Goal: Task Accomplishment & Management: Use online tool/utility

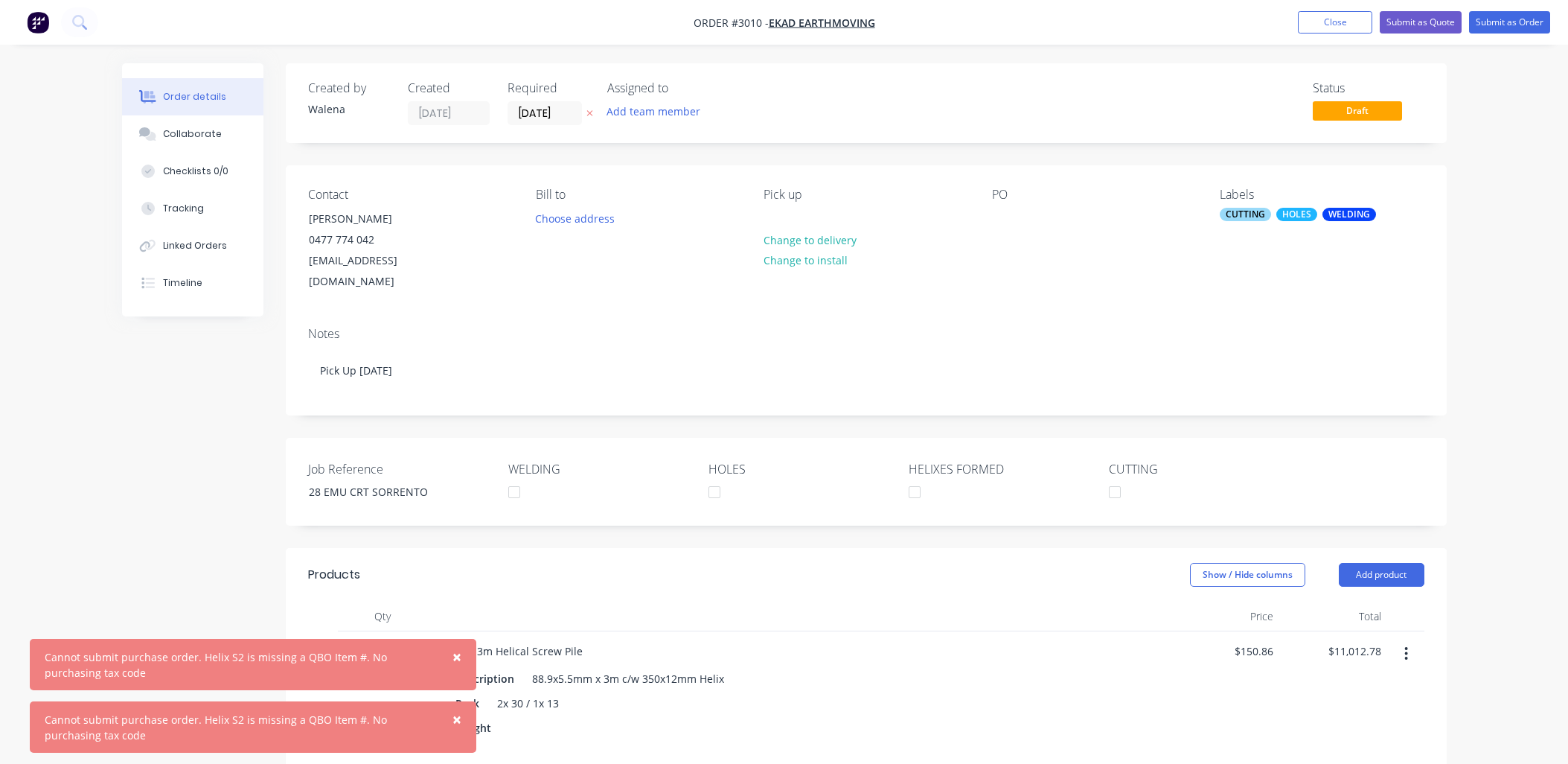
scroll to position [319, 0]
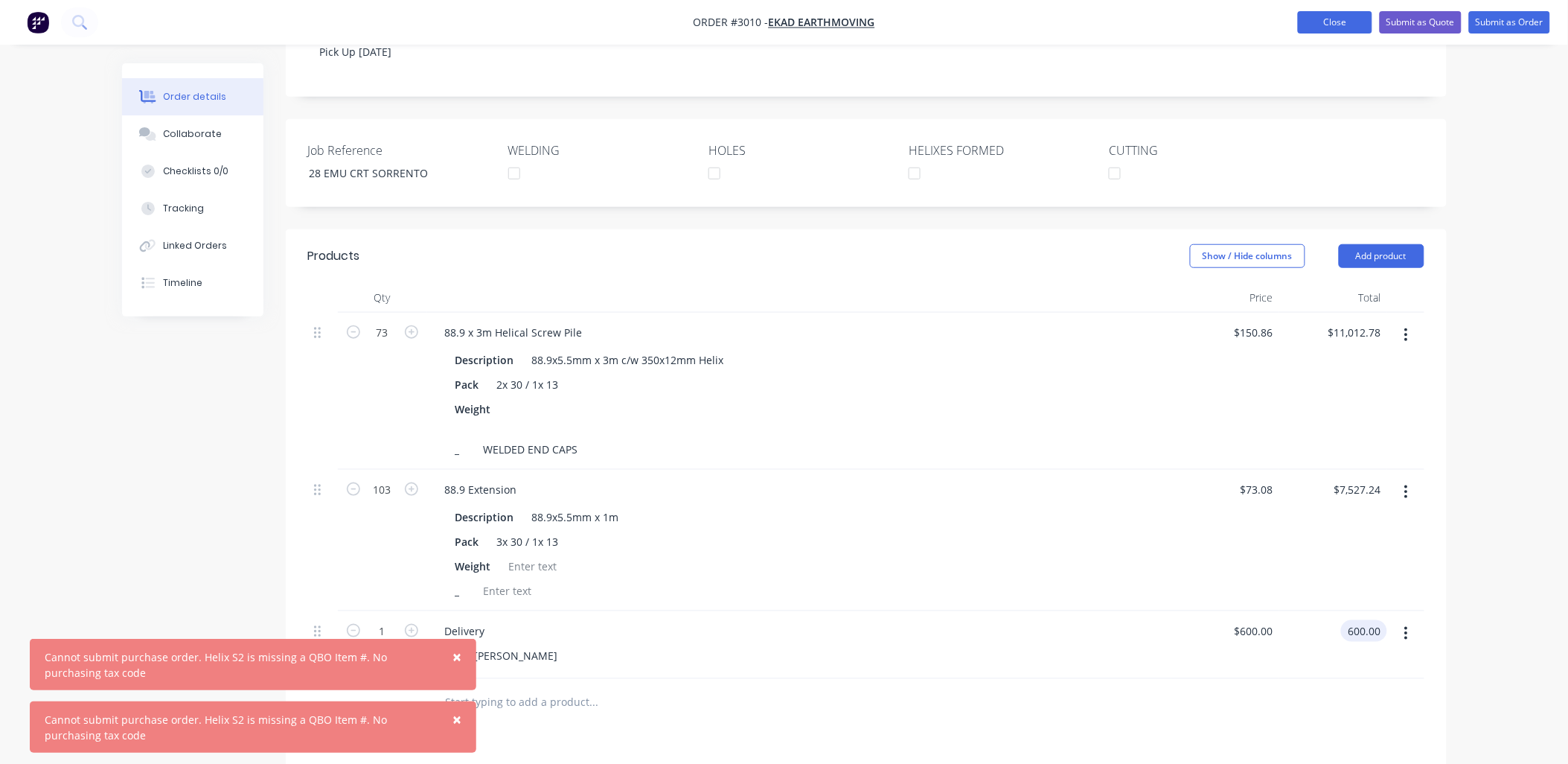
type input "$600.00"
click at [1355, 18] on button "Close" at bounding box center [1335, 22] width 74 height 22
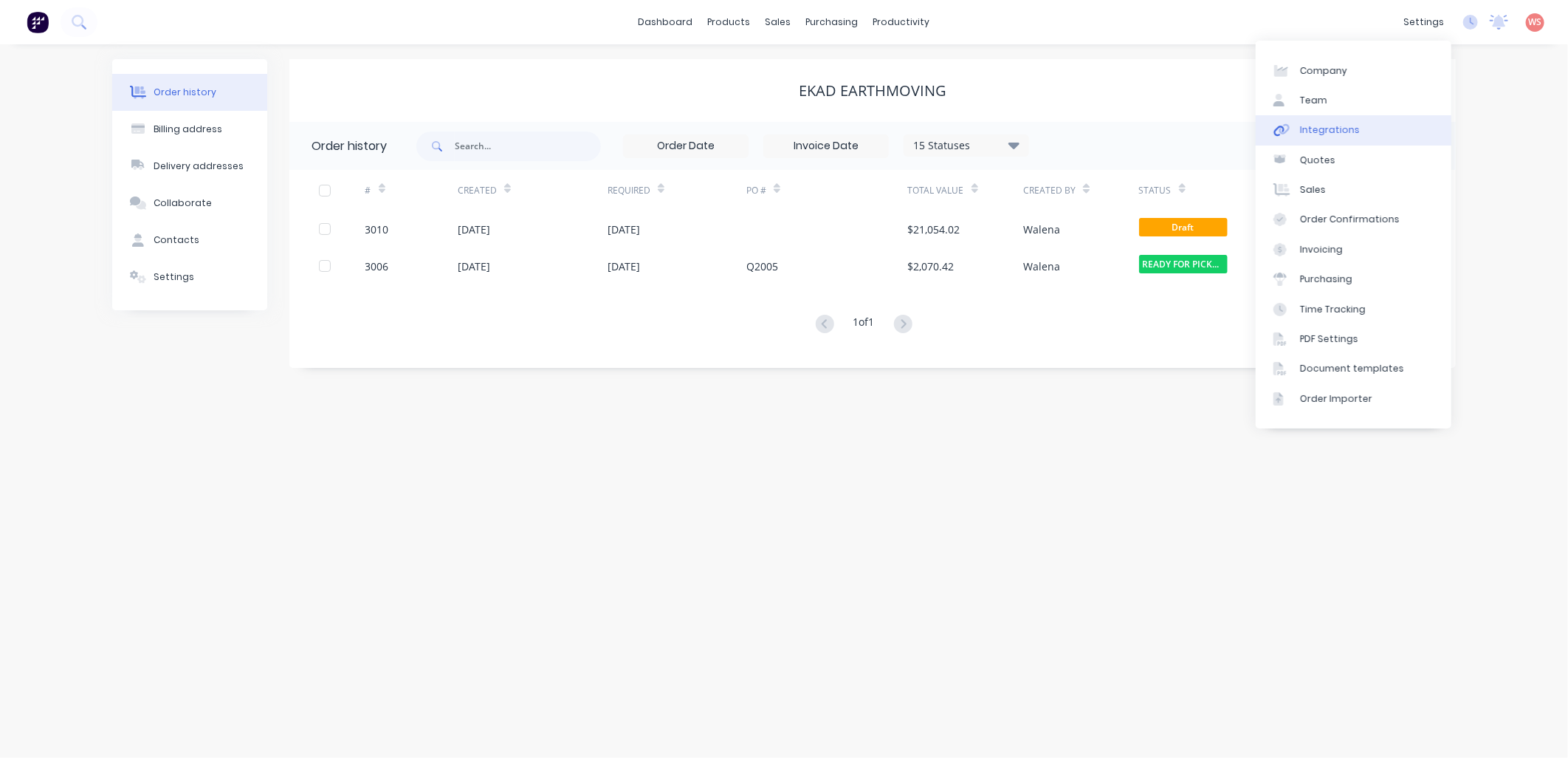
click at [1356, 119] on link "Integrations" at bounding box center [1354, 130] width 196 height 29
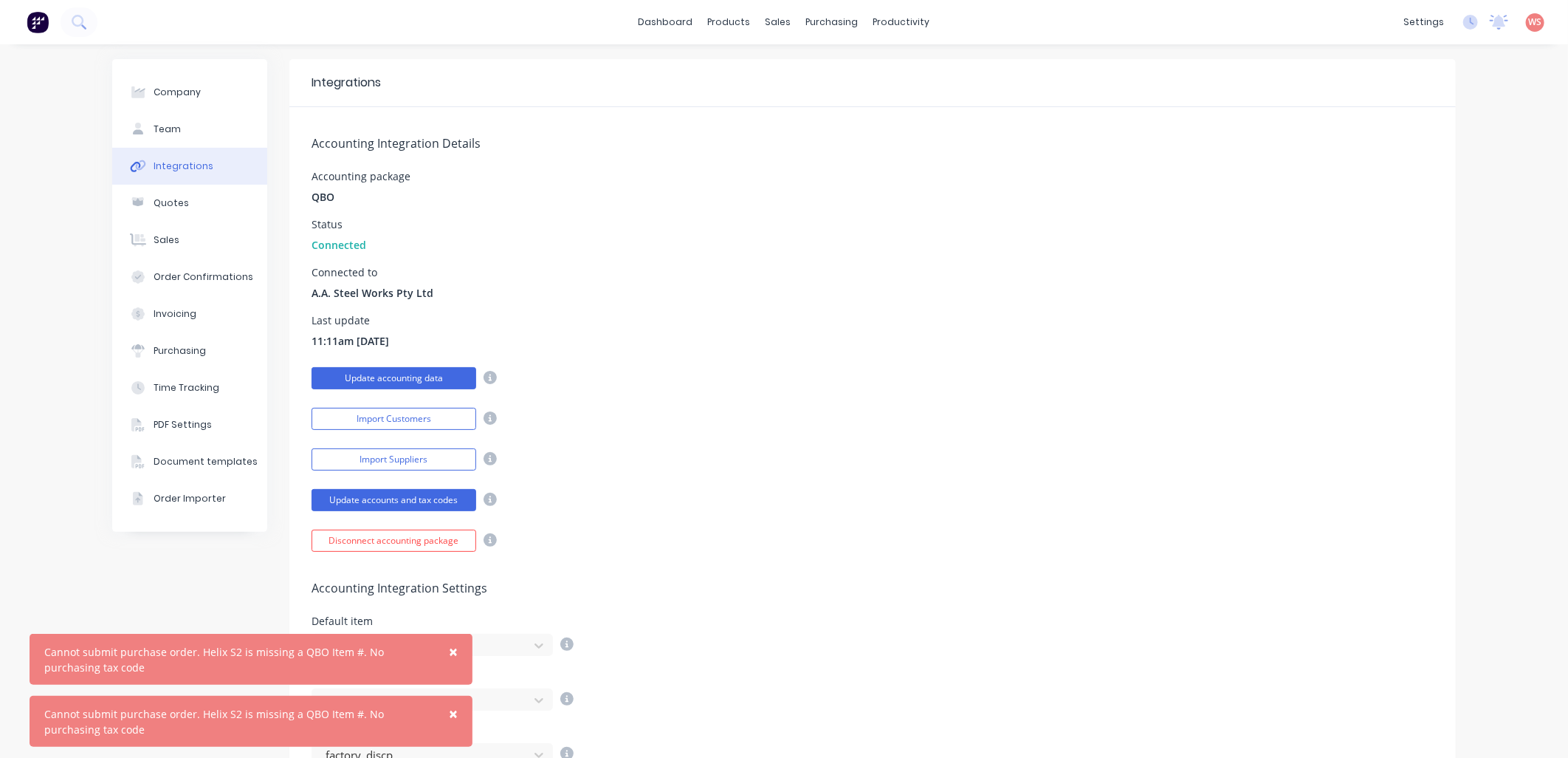
click at [430, 381] on button "Update accounting data" at bounding box center [393, 378] width 164 height 22
click at [673, 504] on div "Update accounts and tax codes" at bounding box center [872, 498] width 1122 height 26
click at [846, 75] on div "Purchase Orders" at bounding box center [874, 70] width 78 height 13
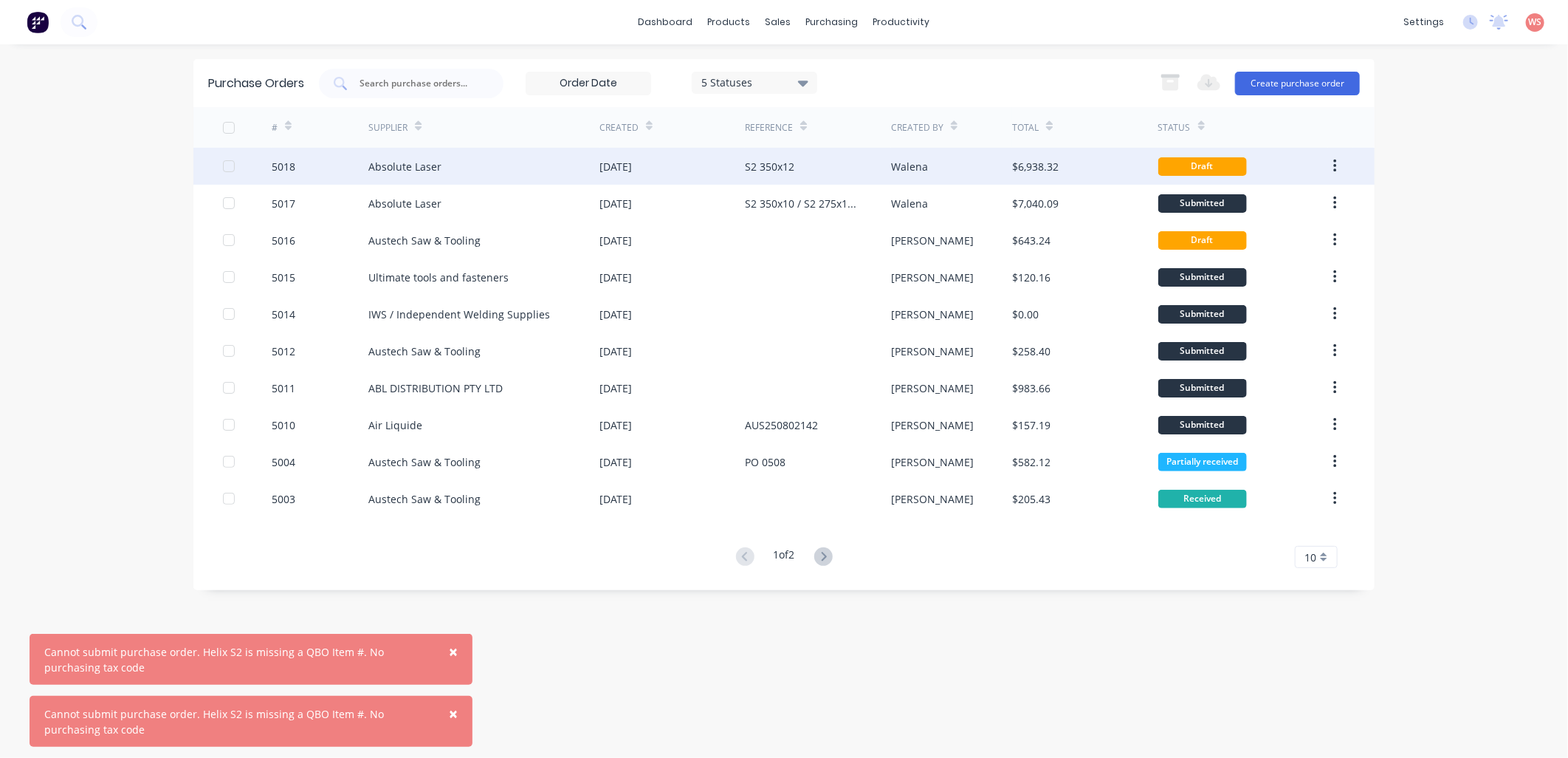
click at [1218, 170] on div "Draft" at bounding box center [1202, 166] width 88 height 18
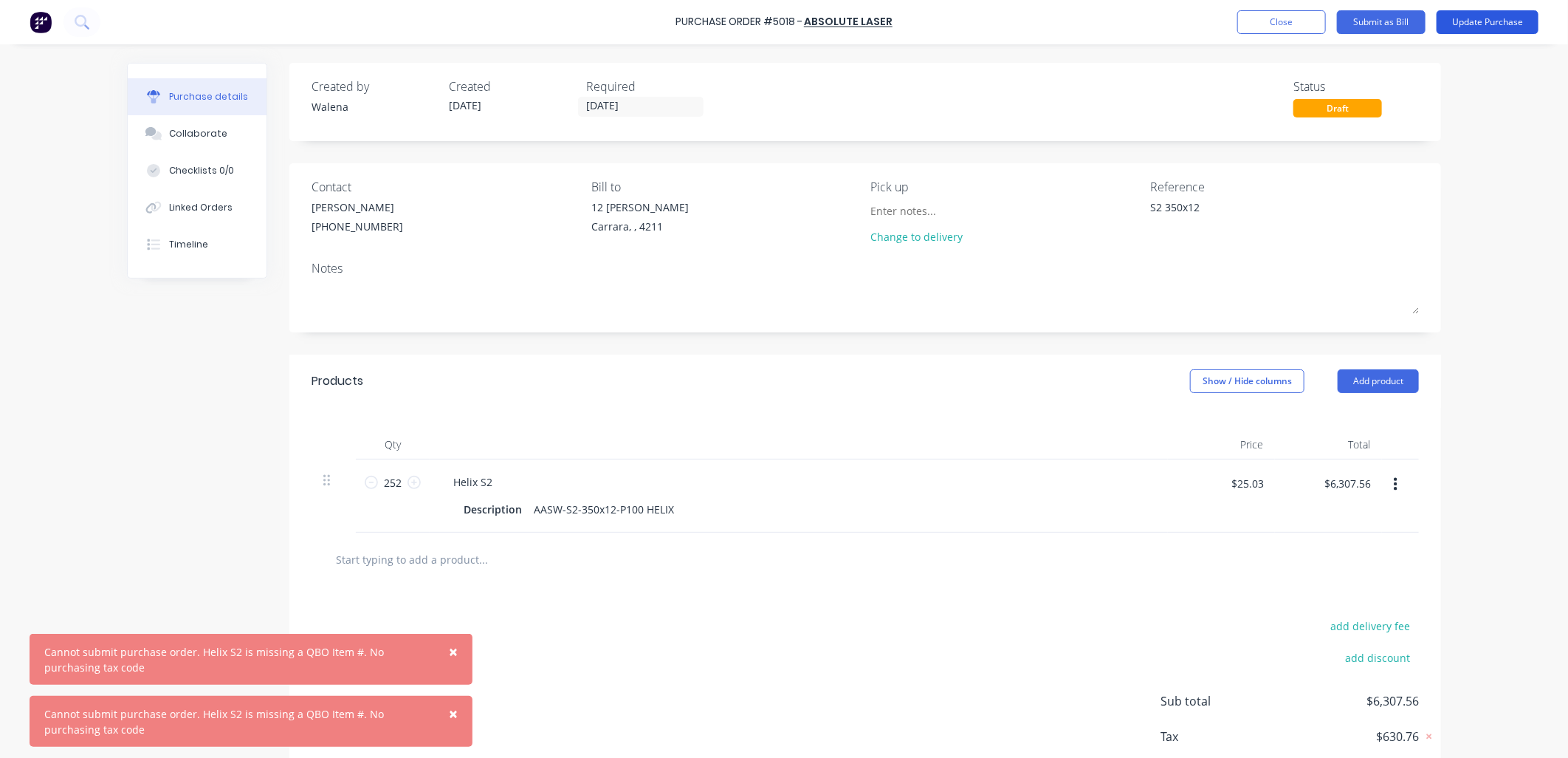
click at [1480, 19] on button "Update Purchase" at bounding box center [1487, 22] width 102 height 24
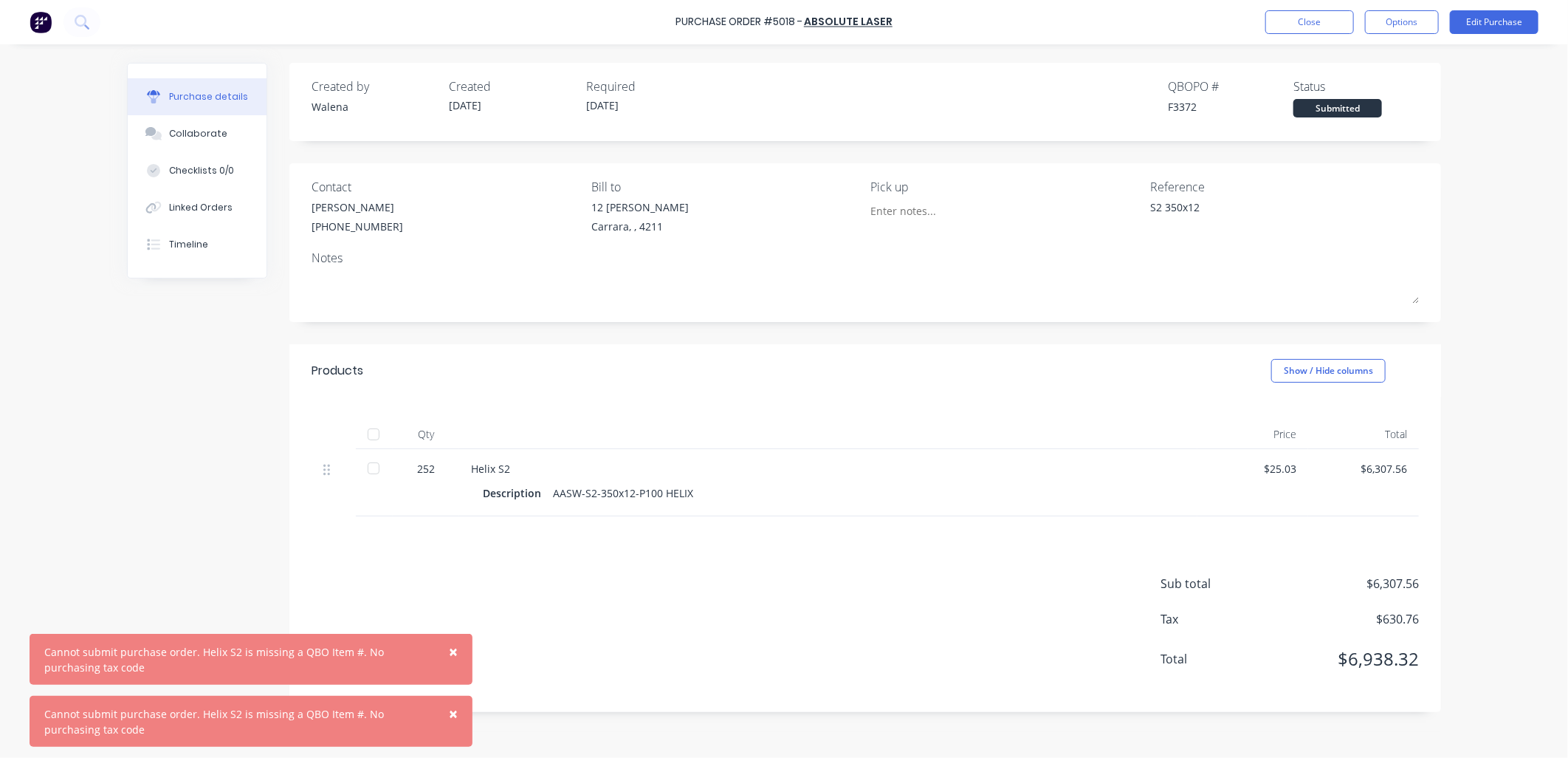
click at [452, 652] on span "×" at bounding box center [453, 651] width 9 height 21
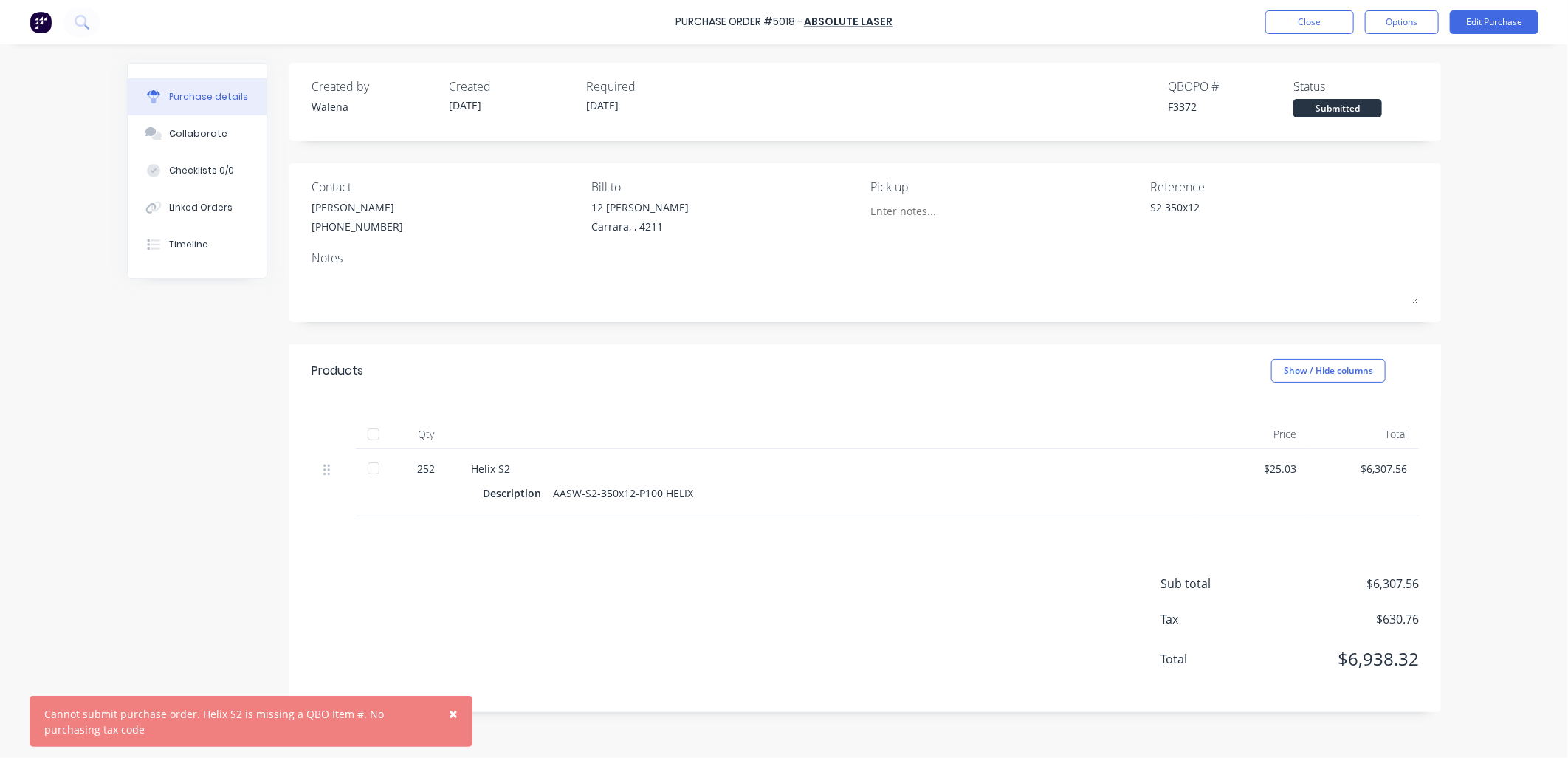
click at [450, 715] on span "×" at bounding box center [453, 714] width 9 height 21
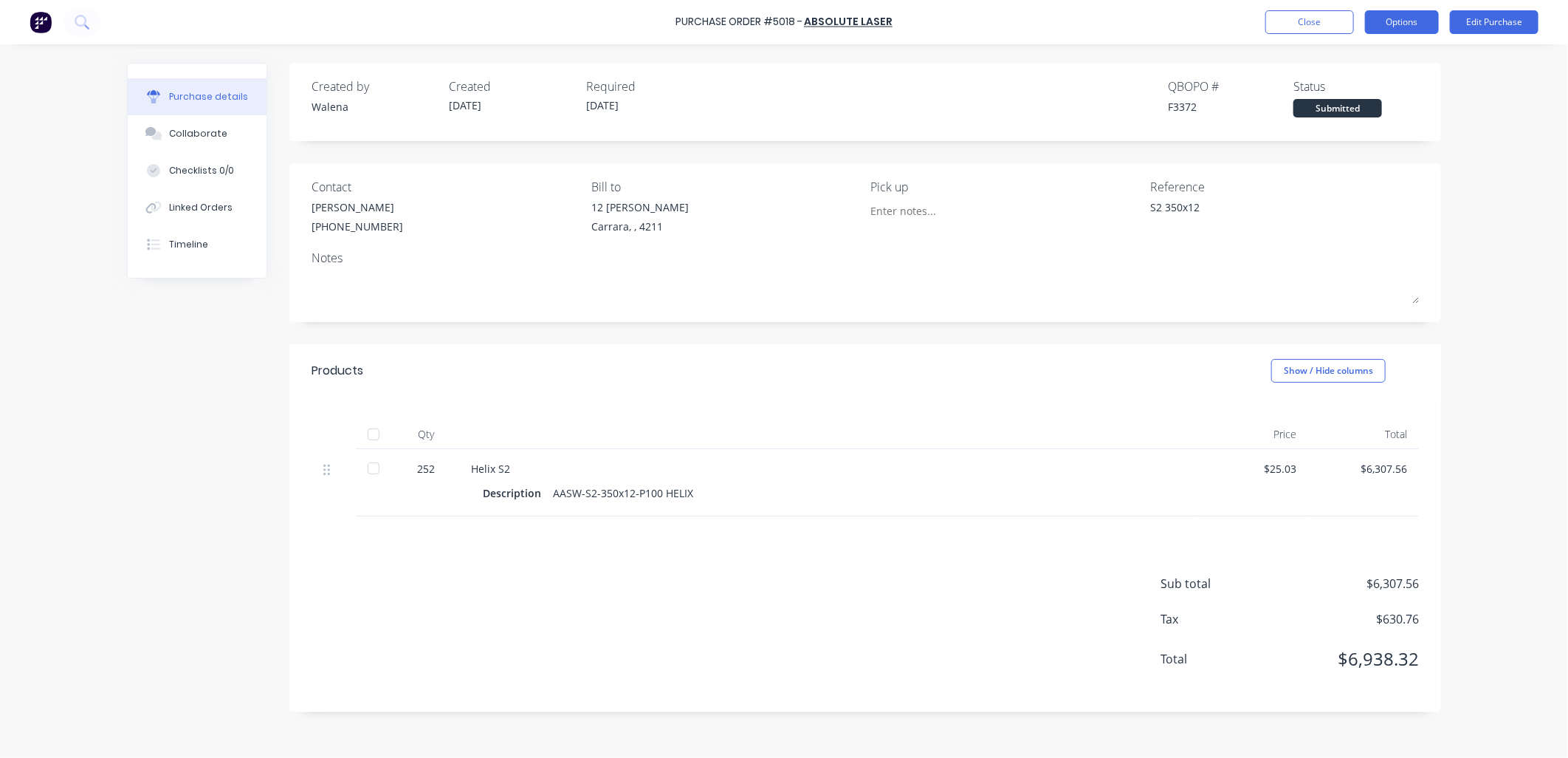
click at [1417, 18] on button "Options" at bounding box center [1401, 22] width 73 height 24
click at [1341, 67] on div "Print / Email" at bounding box center [1369, 60] width 114 height 21
click at [1346, 92] on div "With pricing" at bounding box center [1369, 89] width 114 height 21
type textarea "x"
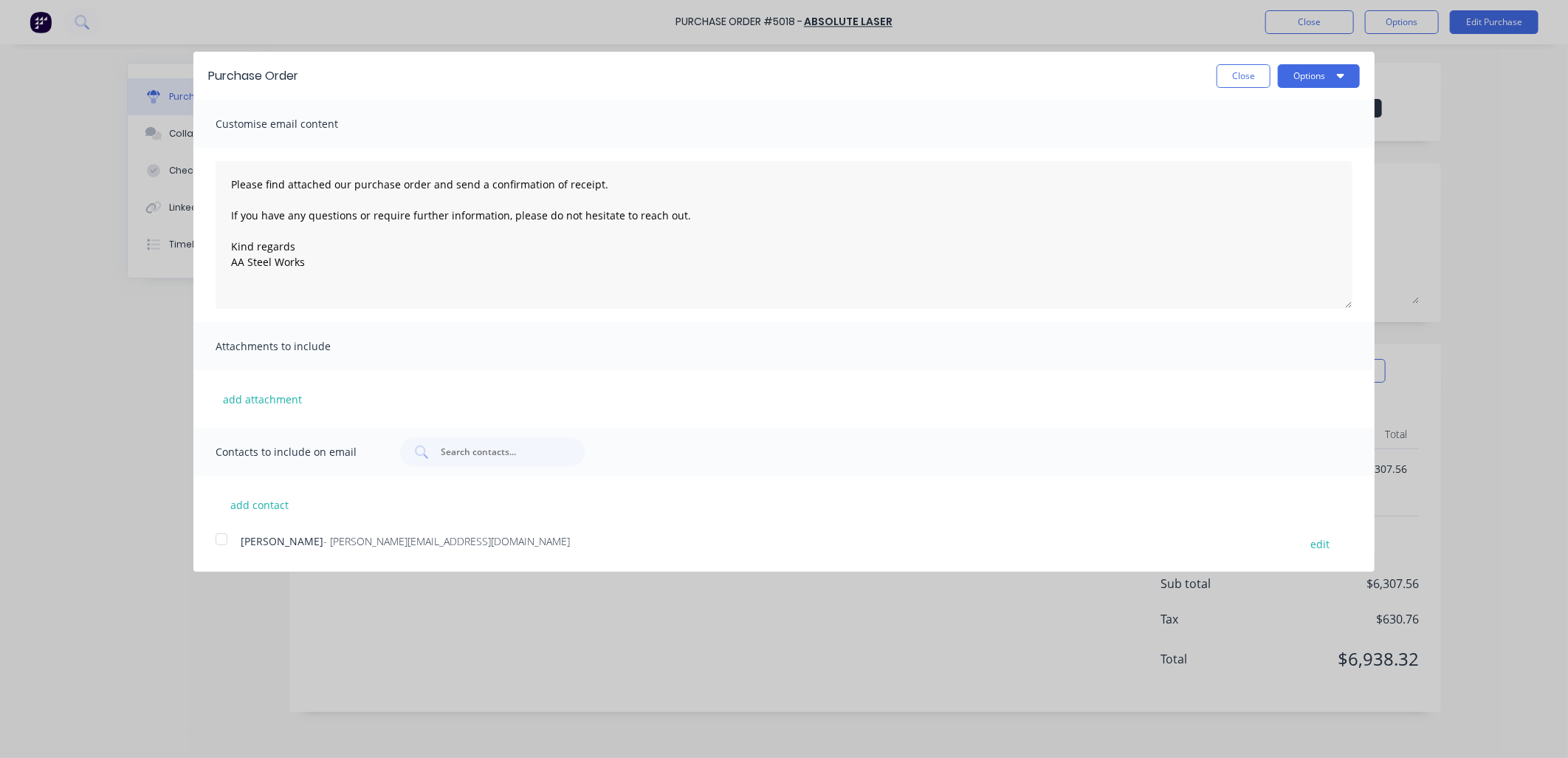
click at [222, 537] on div at bounding box center [221, 539] width 29 height 29
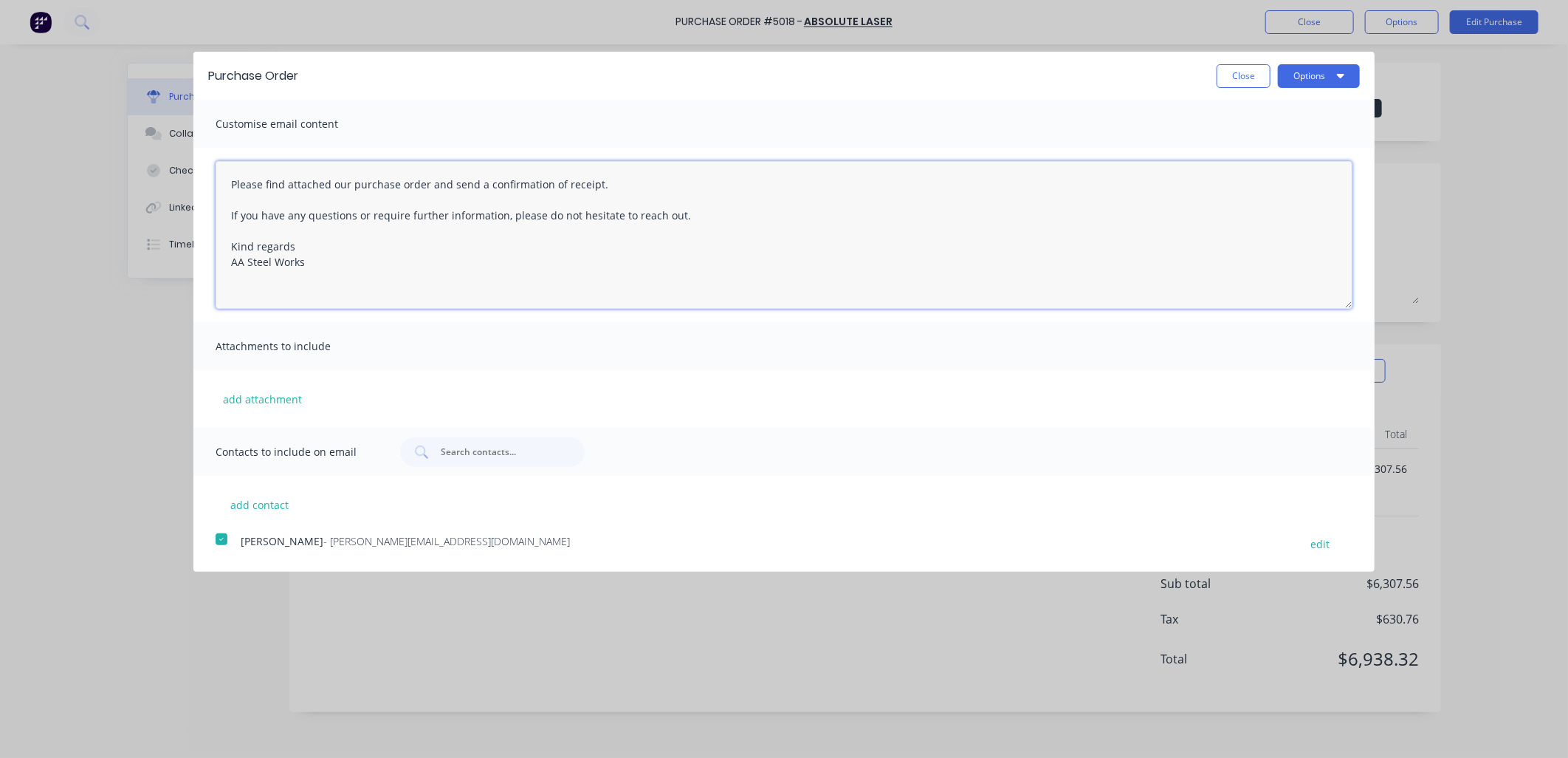
click at [231, 186] on textarea "Please find attached our purchase order and send a confirmation of receipt. If …" at bounding box center [784, 235] width 1137 height 148
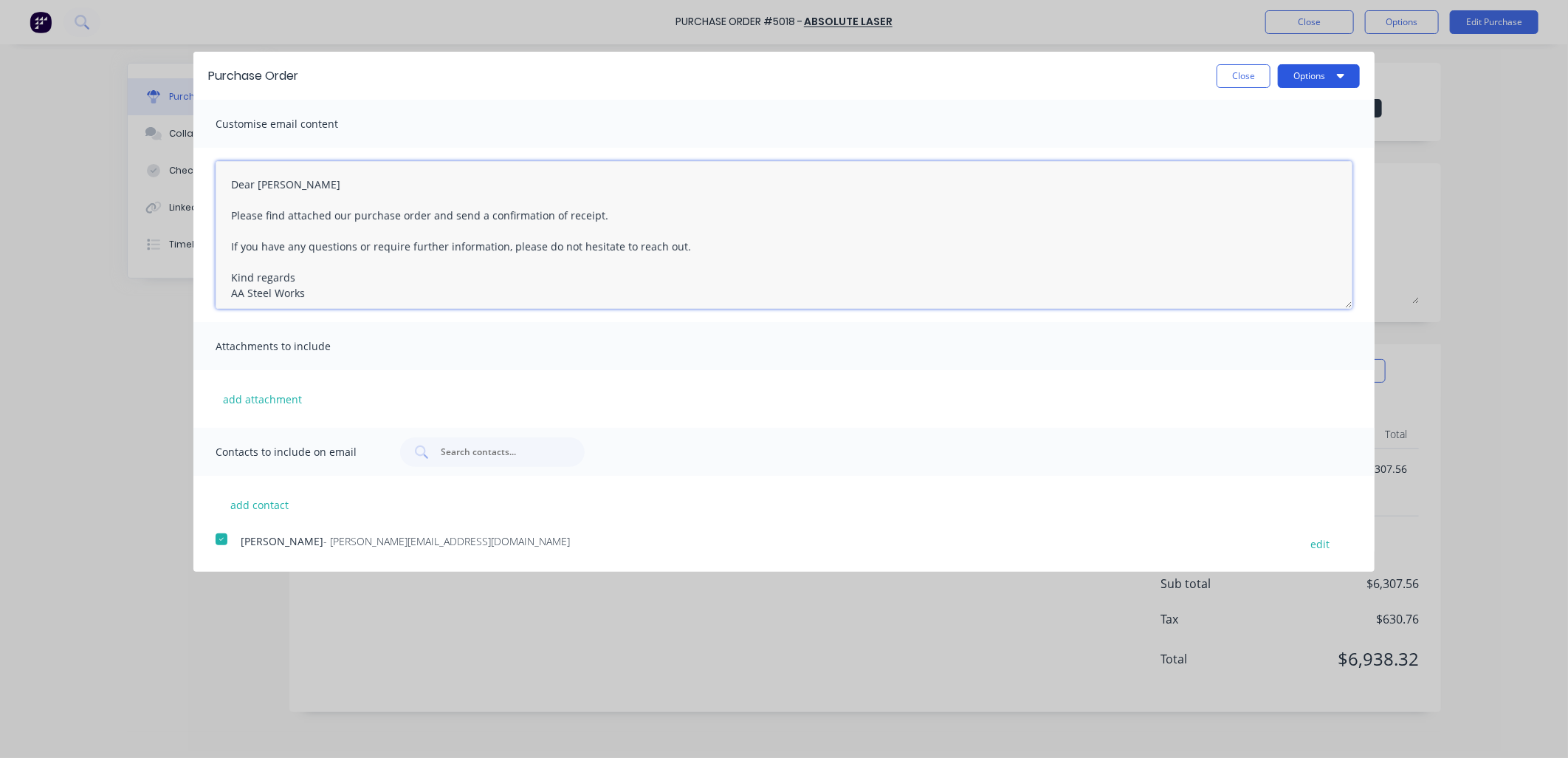
type textarea "Dear [PERSON_NAME] Please find attached our purchase order and send a confirmat…"
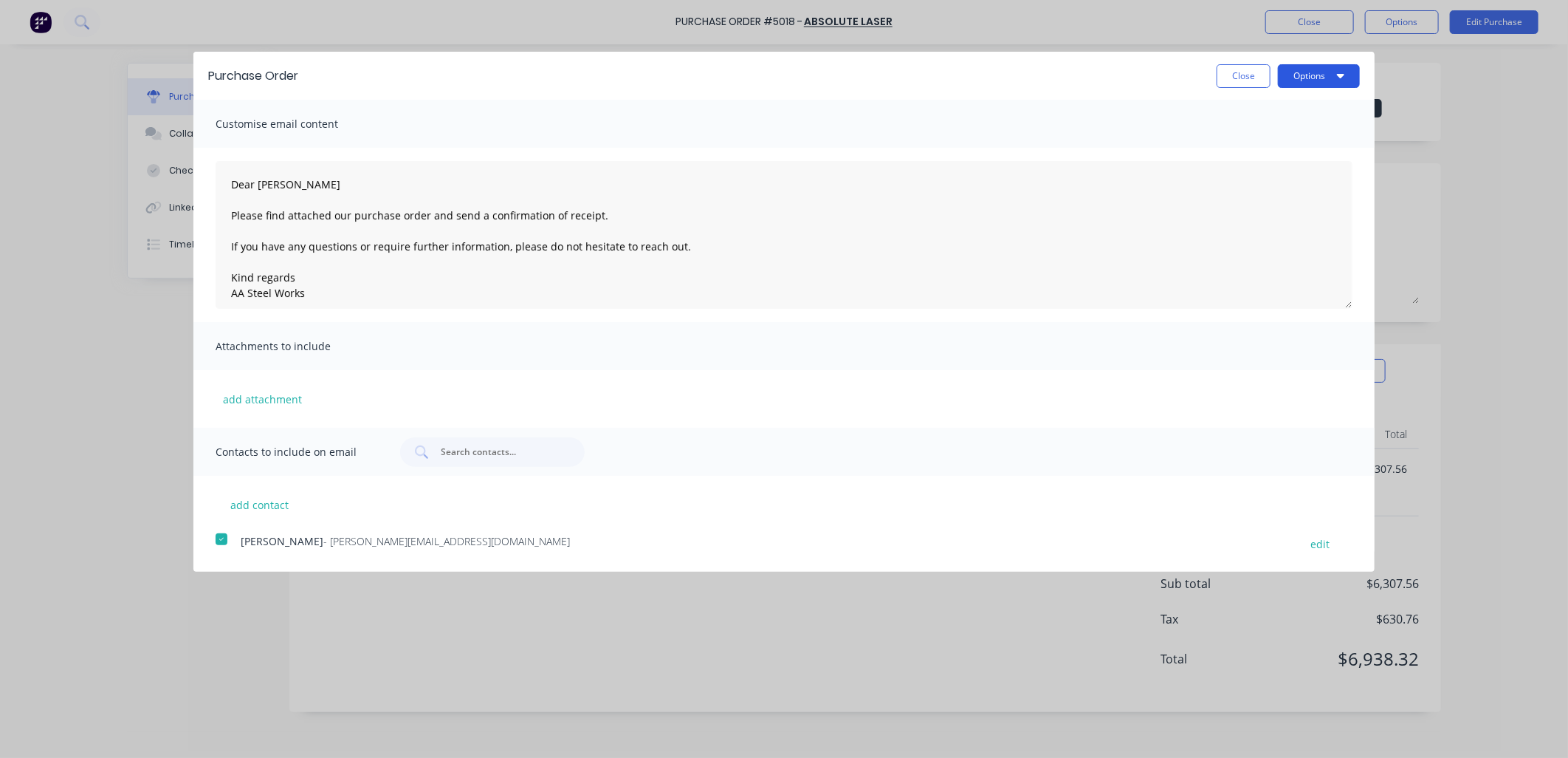
click at [1345, 77] on button "Options" at bounding box center [1319, 76] width 82 height 24
click at [1312, 139] on div "Email" at bounding box center [1290, 142] width 114 height 21
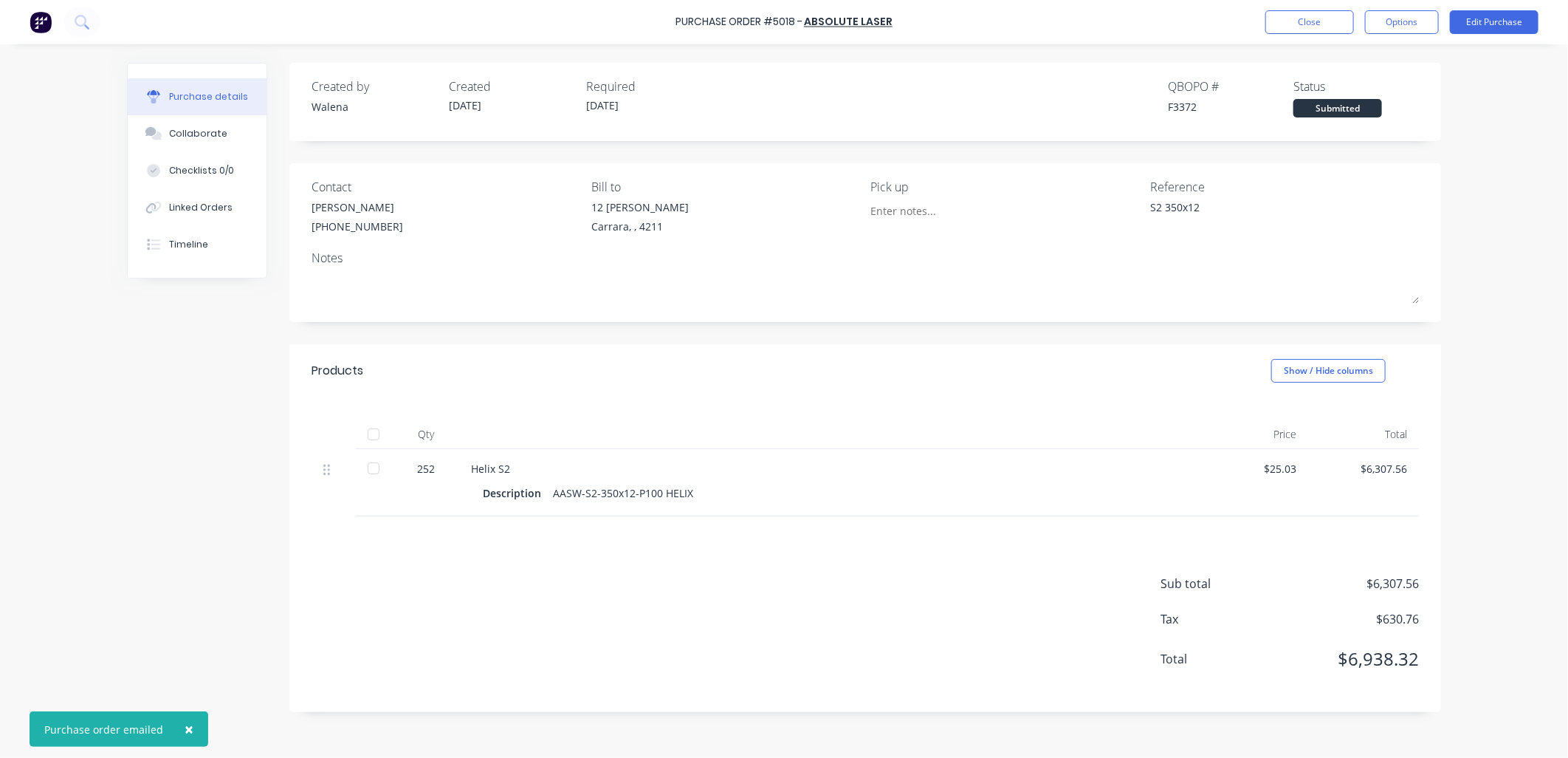
type textarea "x"
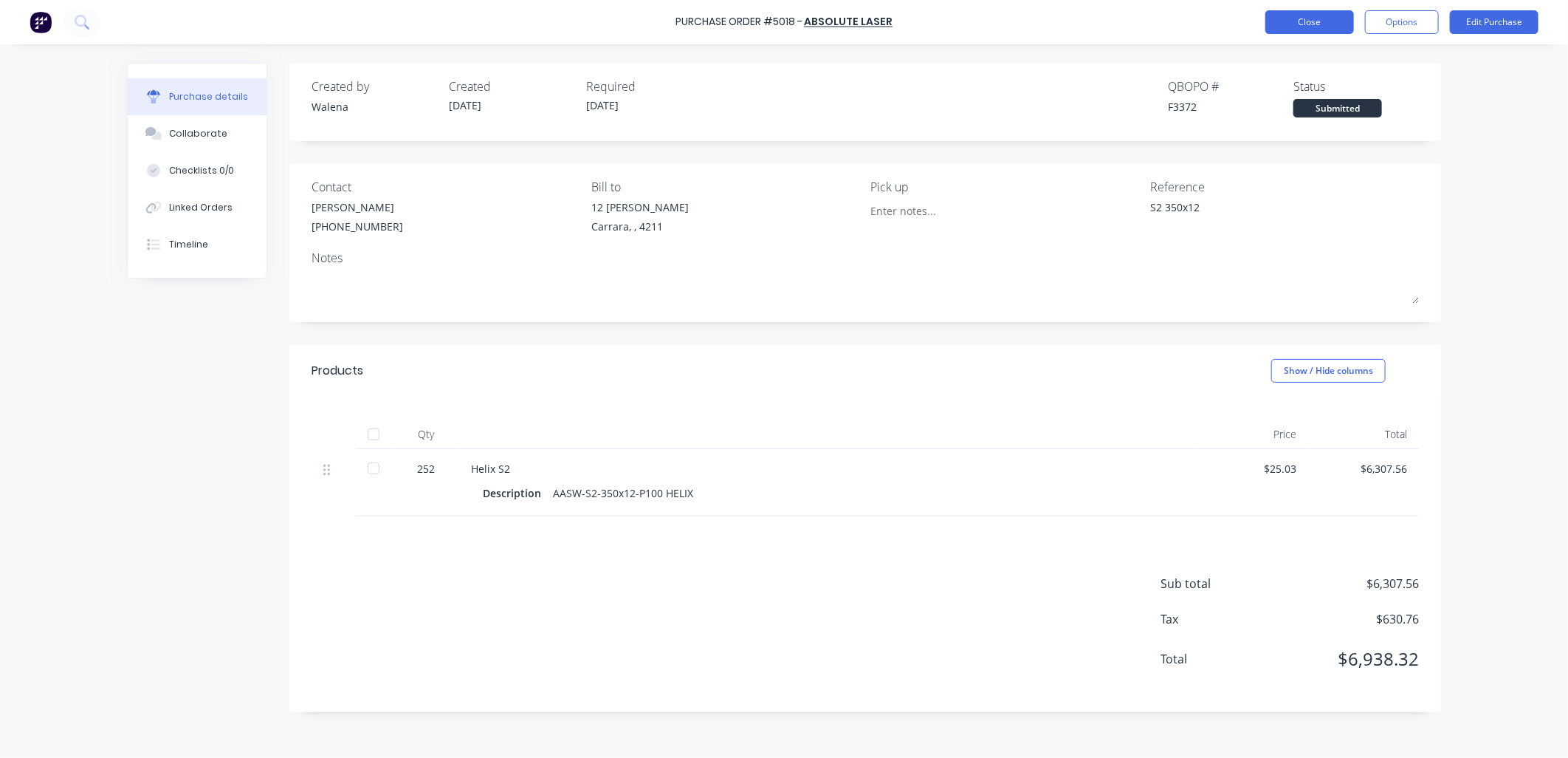
click at [1299, 19] on button "Close" at bounding box center [1310, 22] width 88 height 24
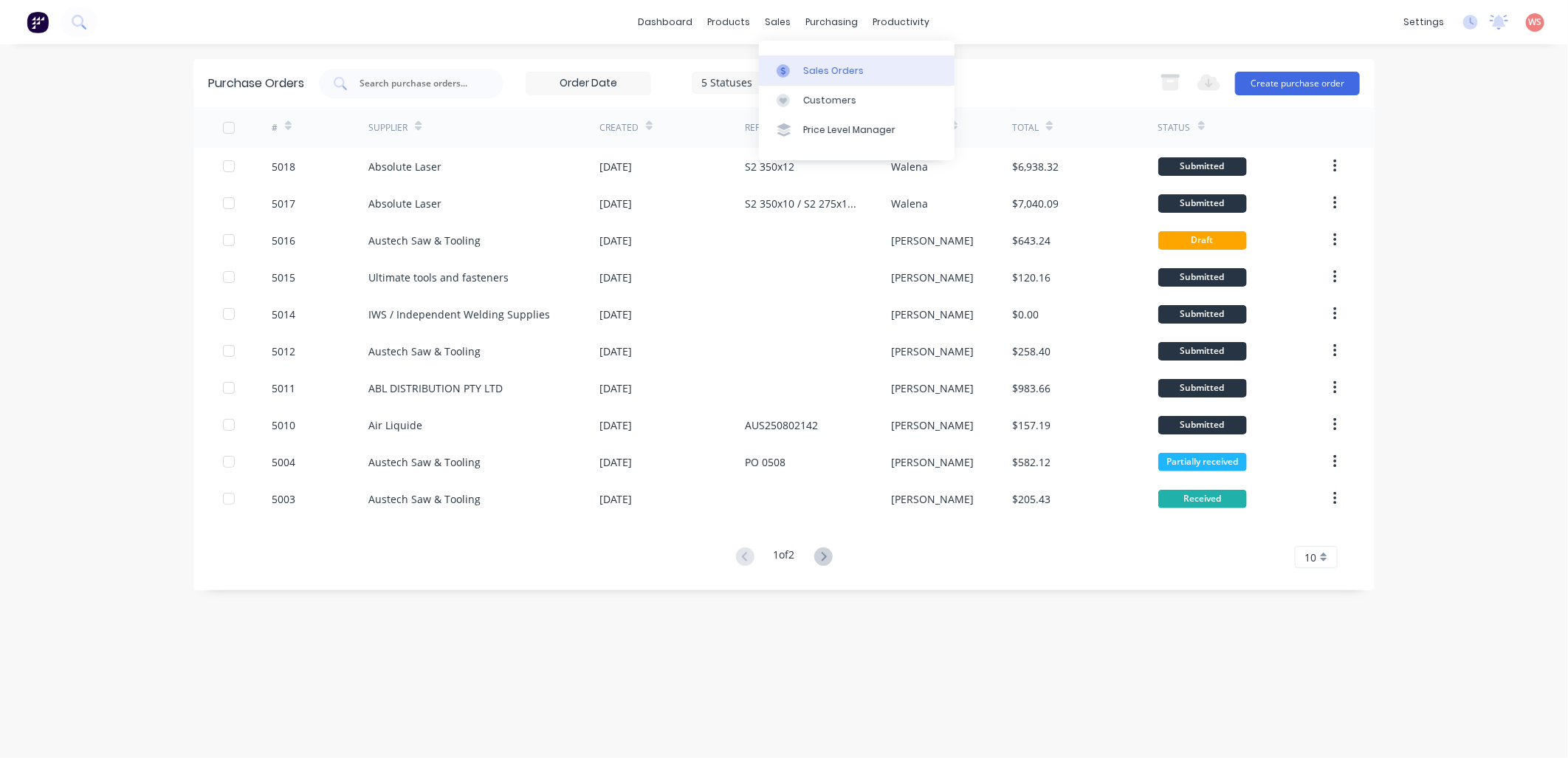
click at [809, 64] on div "Sales Orders" at bounding box center [833, 70] width 61 height 13
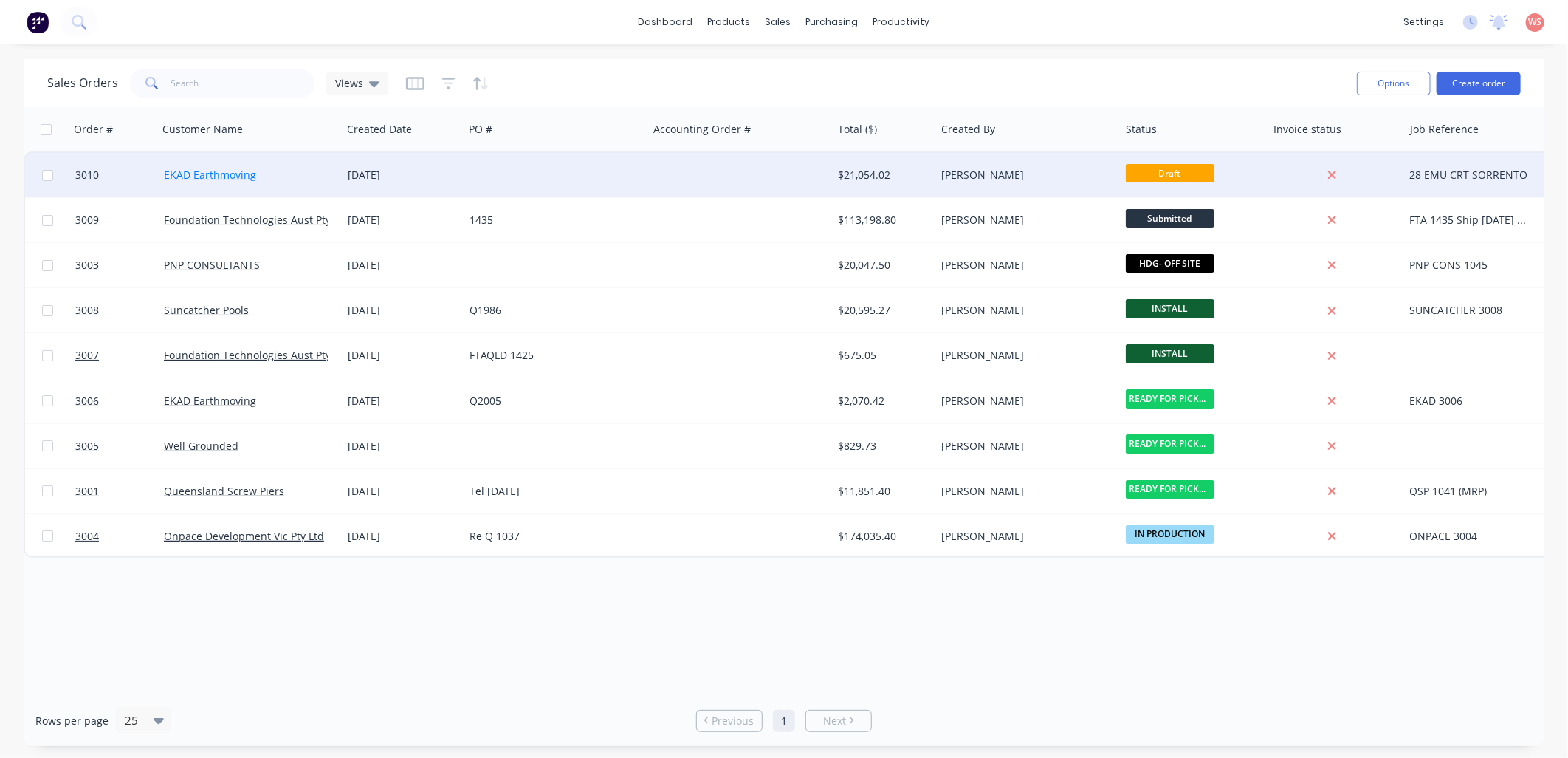
click at [221, 175] on link "EKAD Earthmoving" at bounding box center [209, 175] width 92 height 14
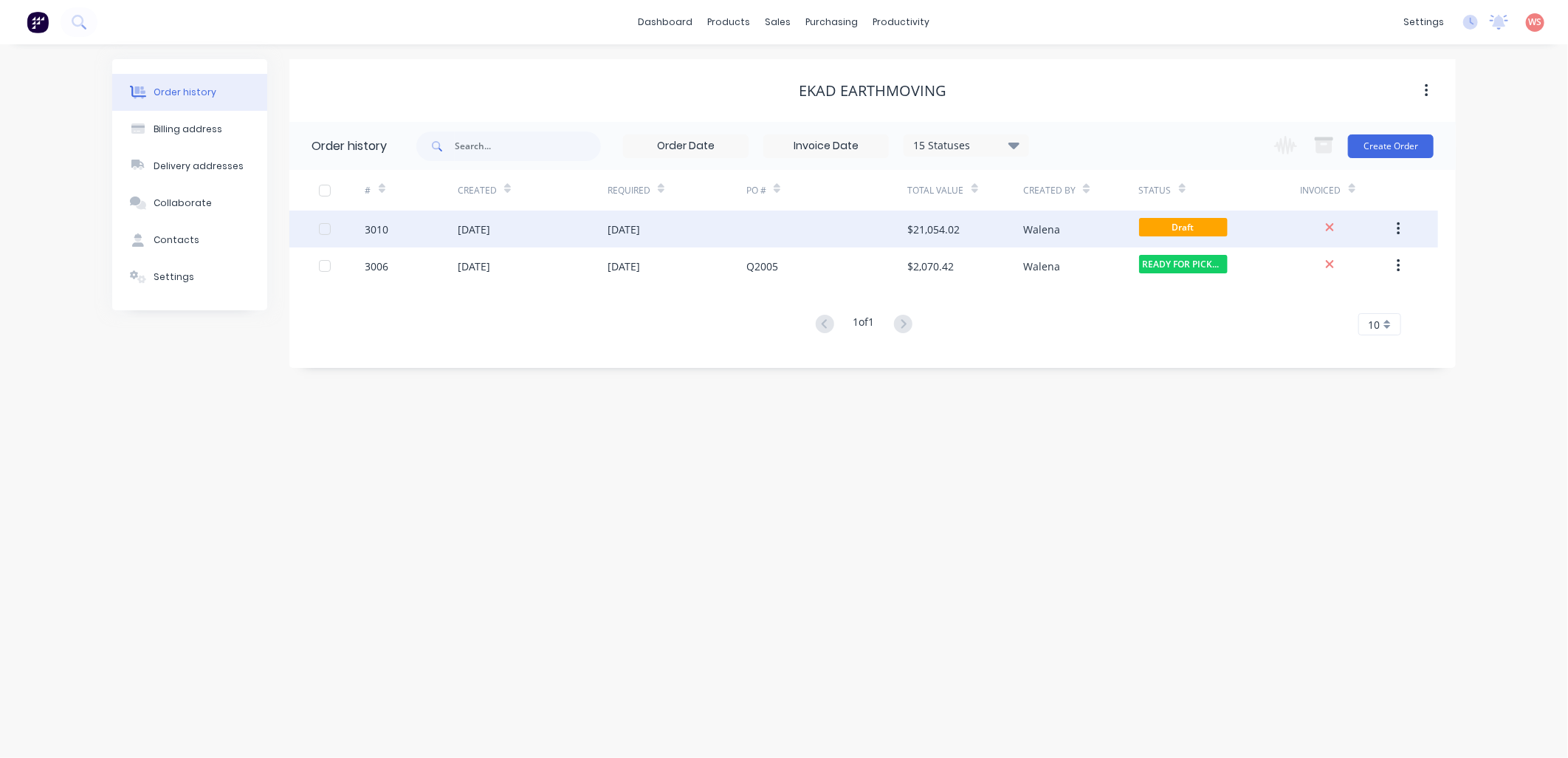
click at [921, 229] on div "$21,054.02" at bounding box center [934, 229] width 52 height 16
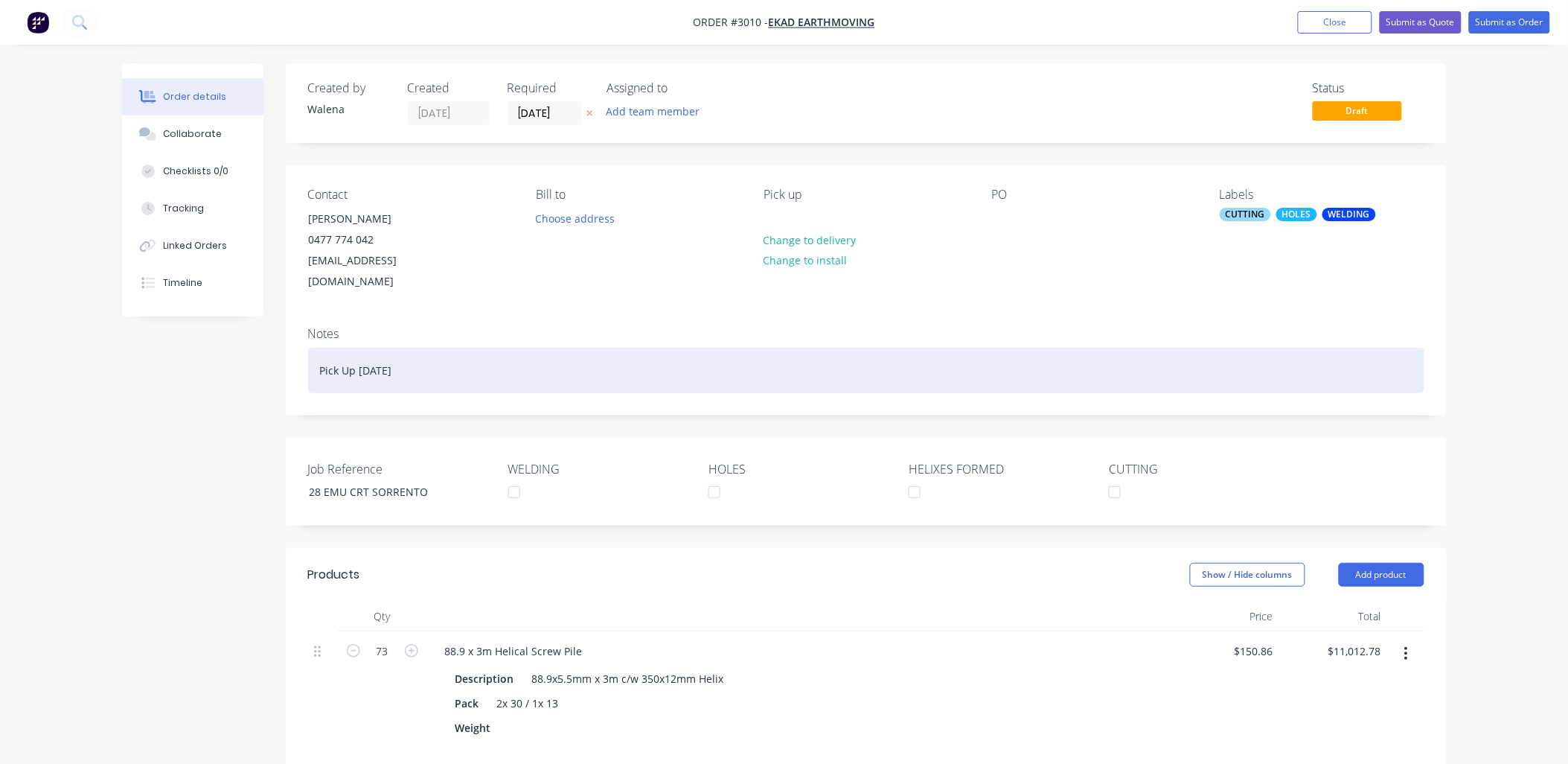
click at [444, 347] on div "Pick Up [DATE]" at bounding box center [866, 370] width 1116 height 45
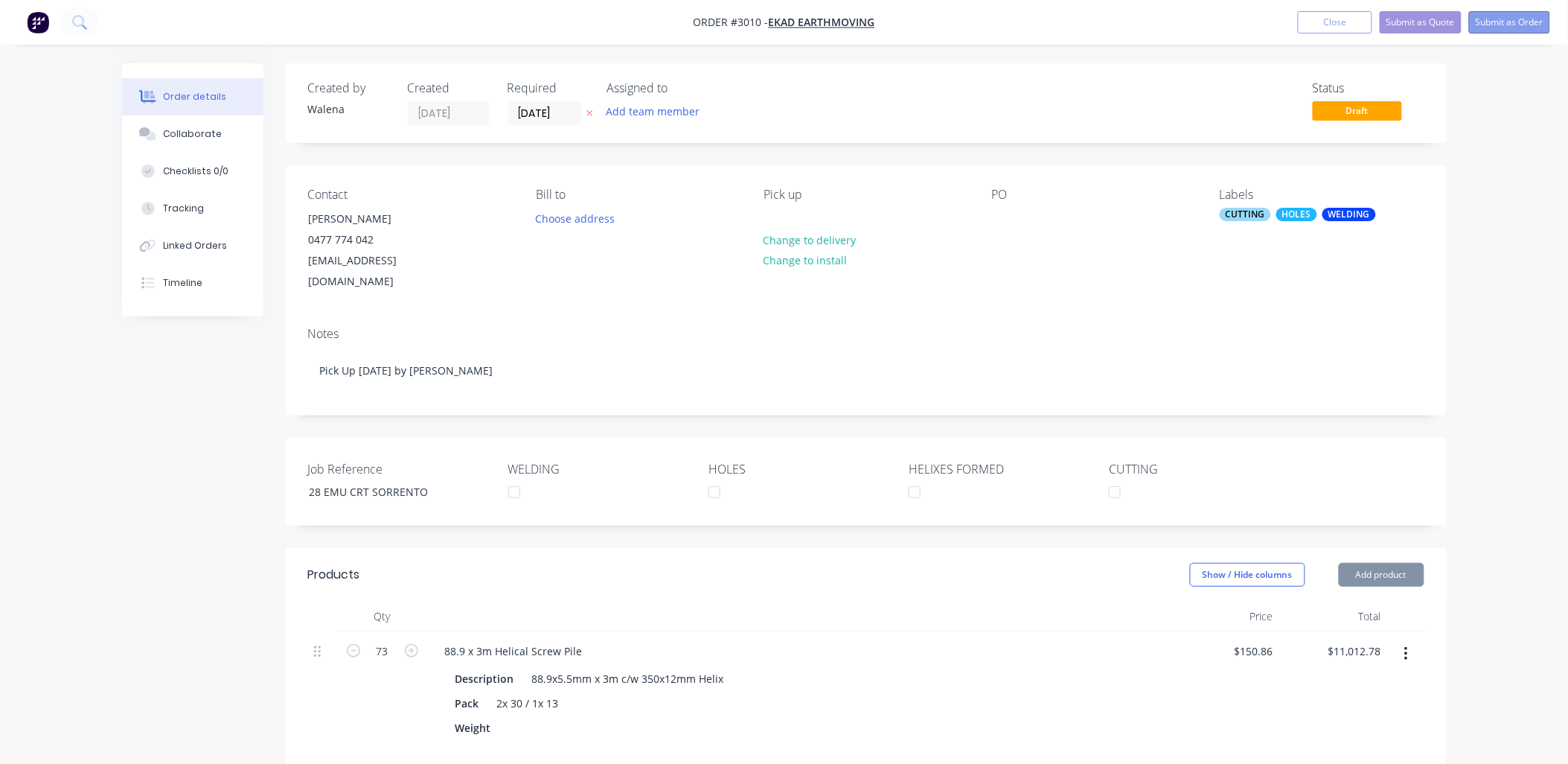
click at [1511, 25] on button "Submit as Order" at bounding box center [1510, 22] width 81 height 22
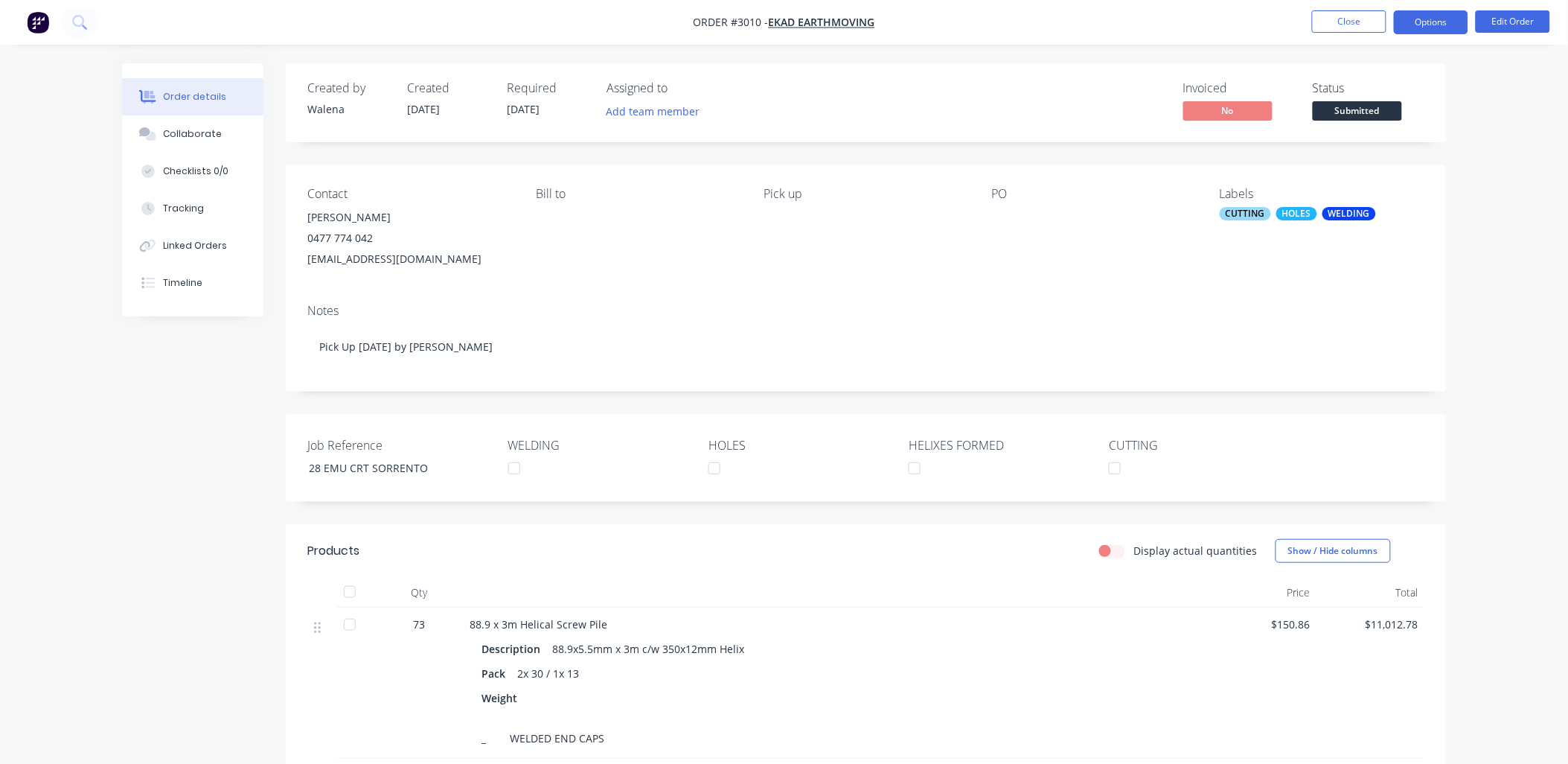
click at [1437, 21] on button "Options" at bounding box center [1430, 22] width 74 height 24
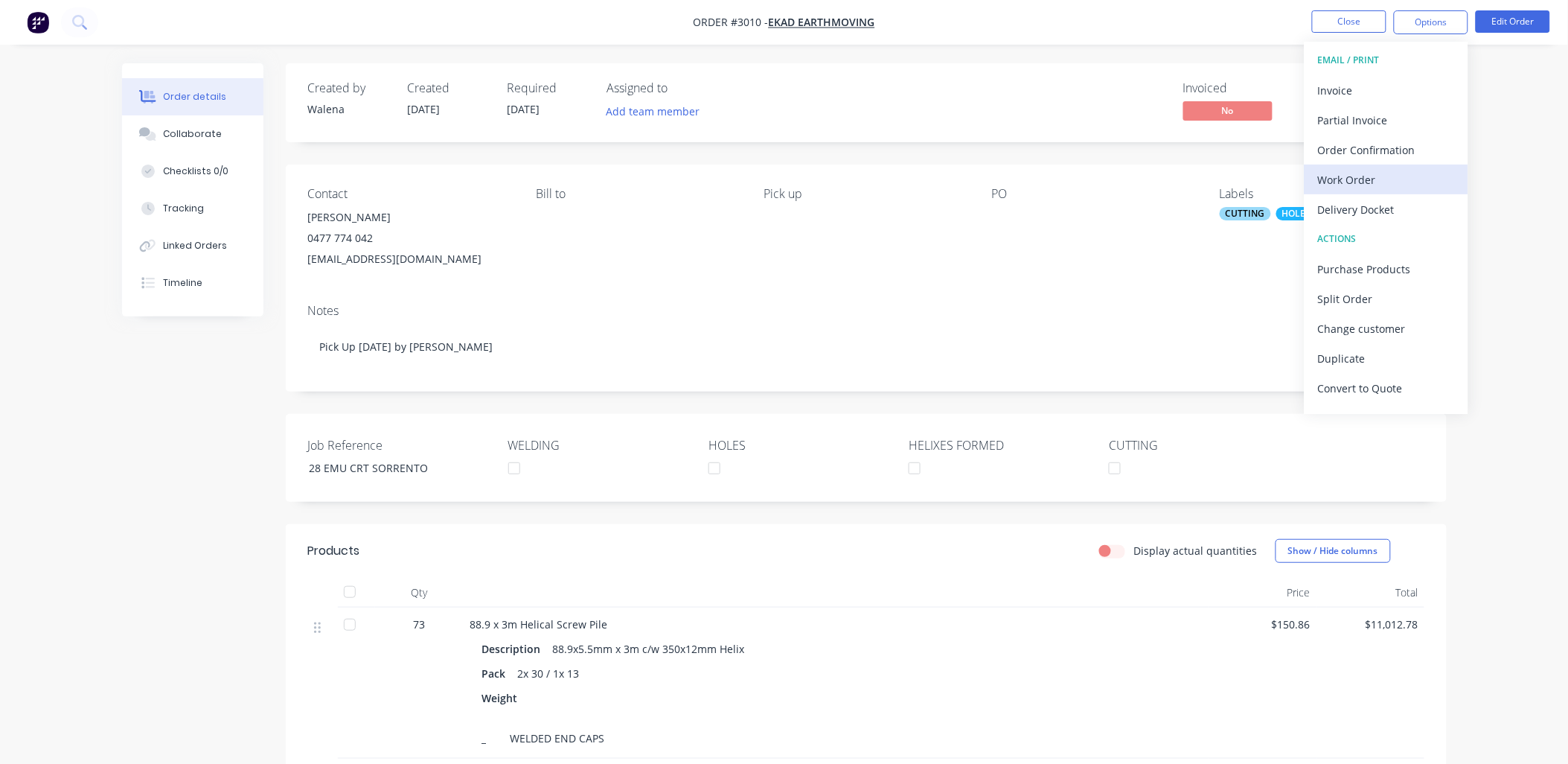
click at [1373, 185] on div "Work Order" at bounding box center [1386, 179] width 137 height 22
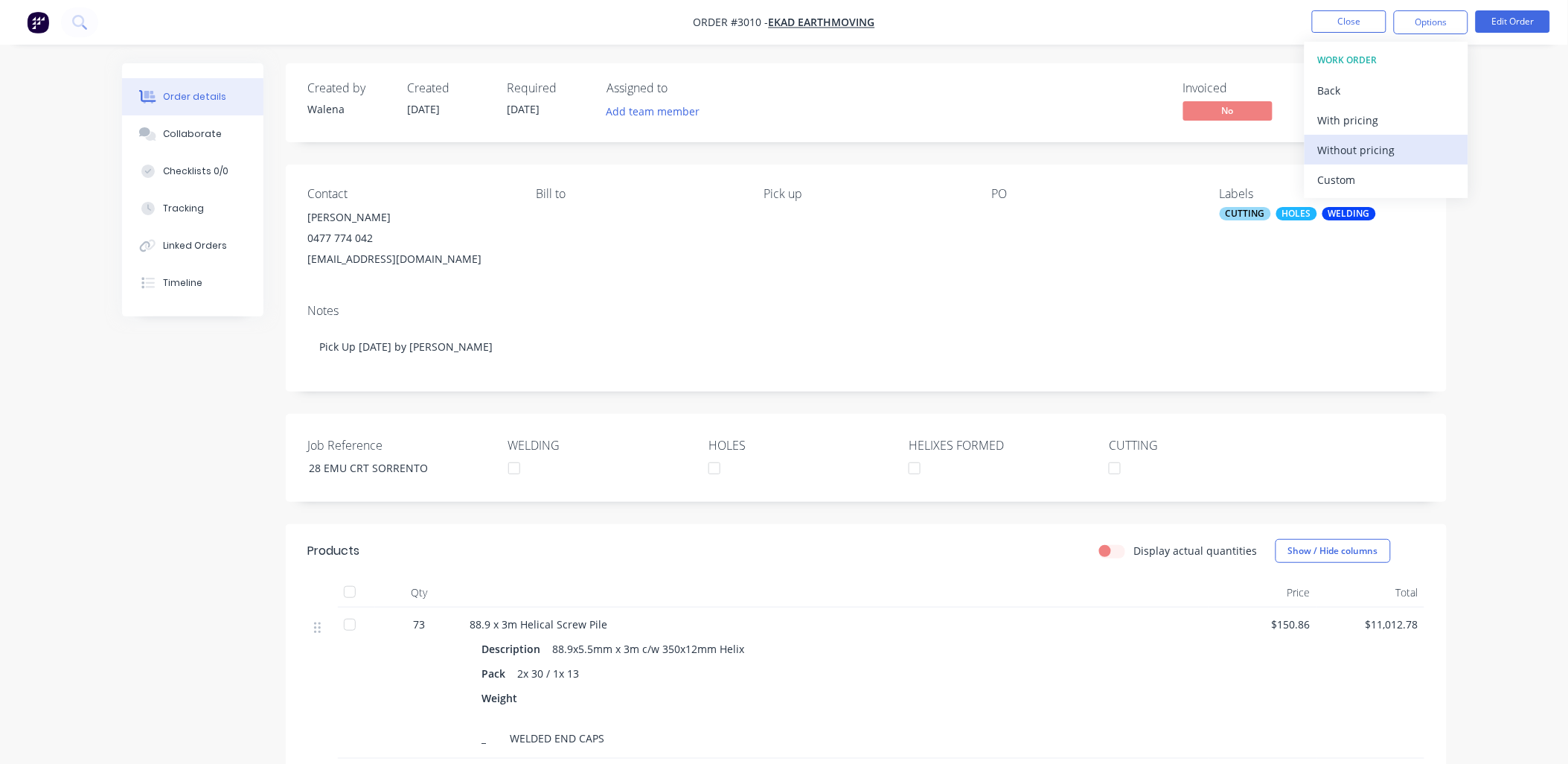
click at [1377, 143] on div "Without pricing" at bounding box center [1386, 150] width 137 height 22
